Goal: Information Seeking & Learning: Learn about a topic

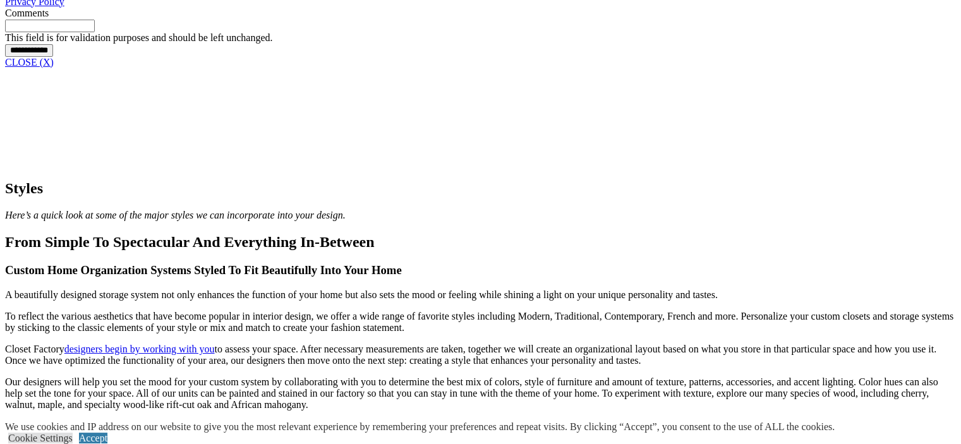
scroll to position [1138, 0]
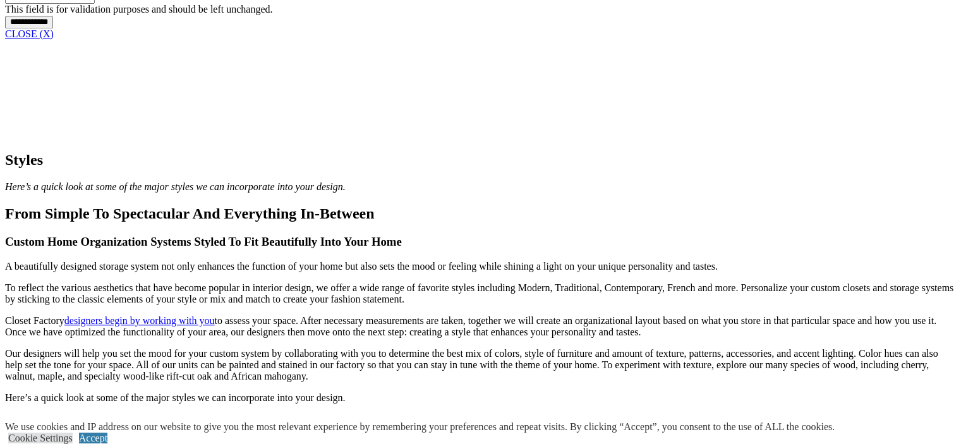
click at [54, 39] on link "CLOSE (X)" at bounding box center [29, 33] width 49 height 11
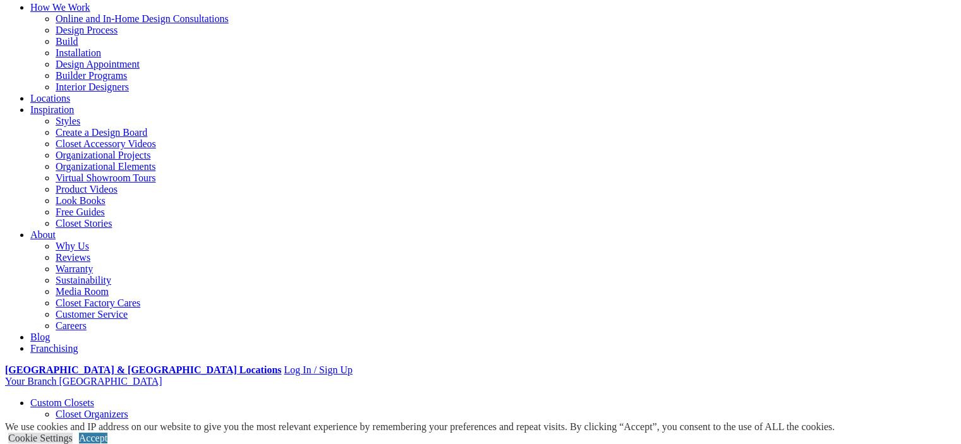
scroll to position [0, 0]
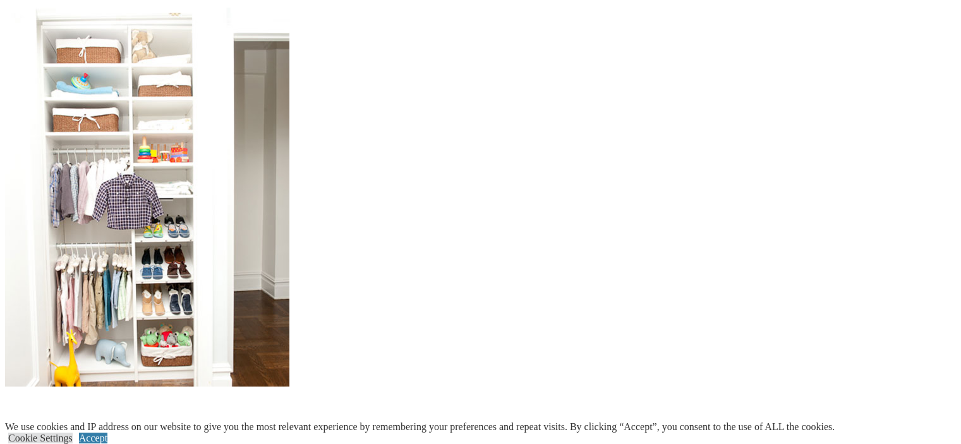
scroll to position [1201, 0]
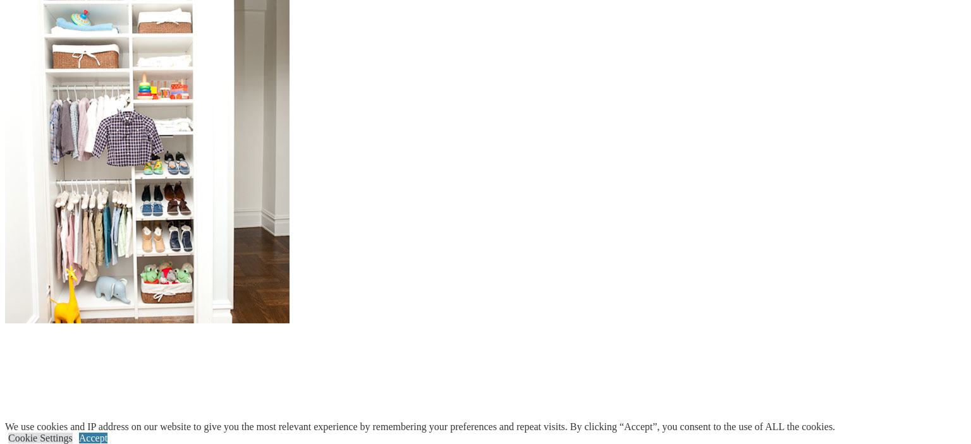
drag, startPoint x: 587, startPoint y: 143, endPoint x: 604, endPoint y: 156, distance: 22.1
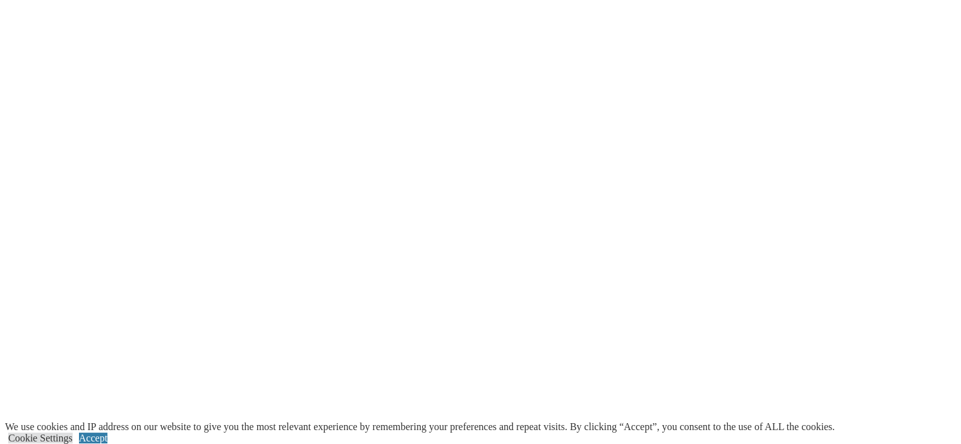
scroll to position [2275, 0]
